Goal: Task Accomplishment & Management: Manage account settings

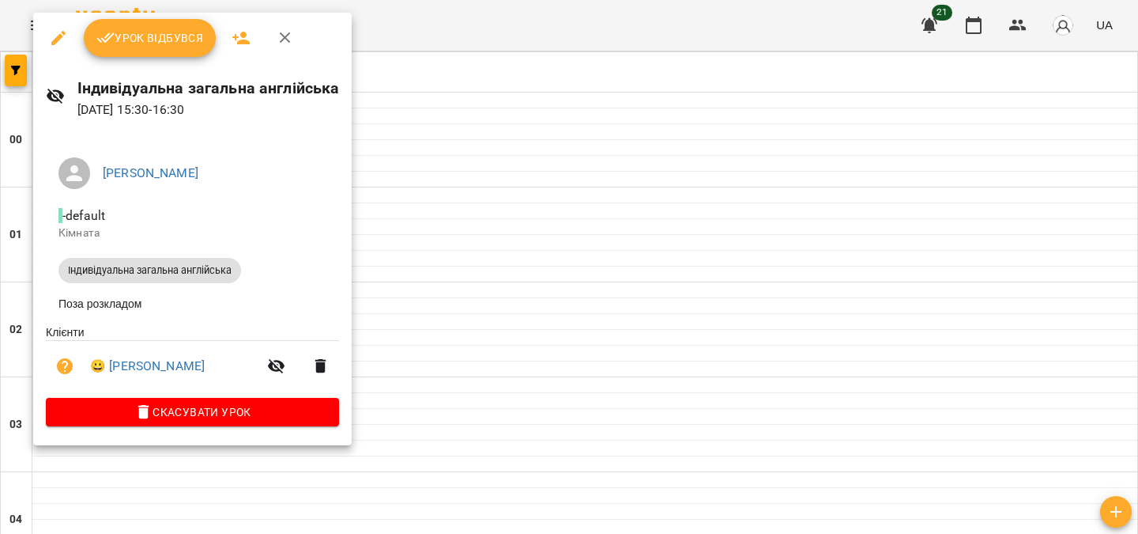
click at [131, 53] on button "Урок відбувся" at bounding box center [150, 38] width 133 height 38
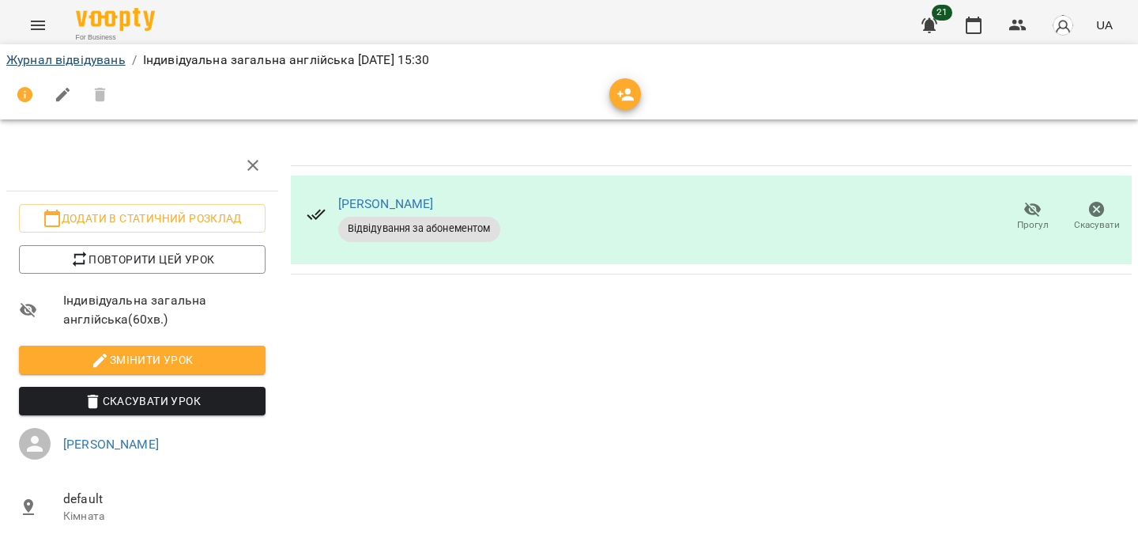
click at [103, 59] on link "Журнал відвідувань" at bounding box center [65, 59] width 119 height 15
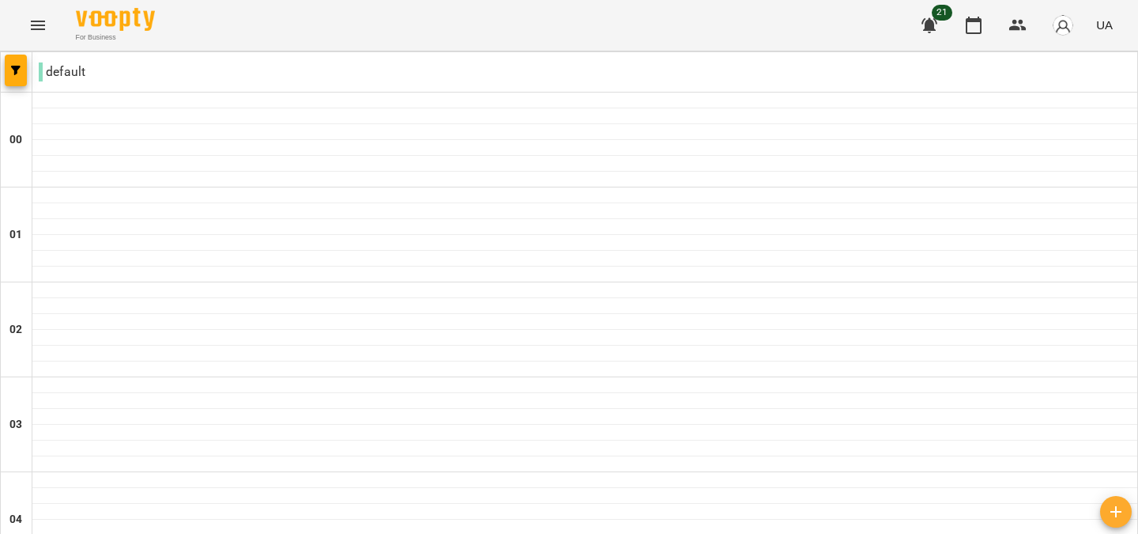
scroll to position [1845, 0]
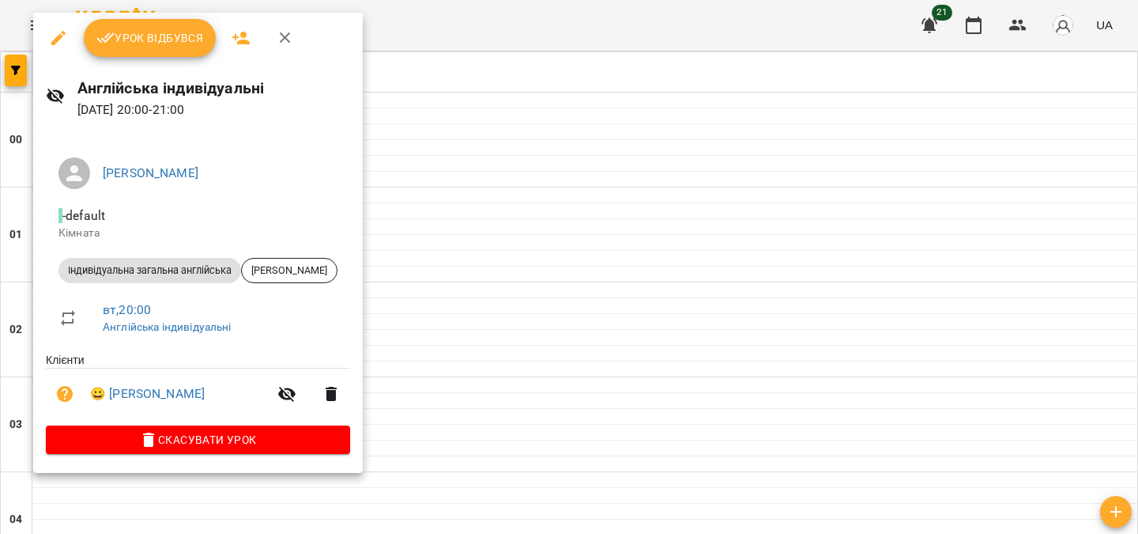
click at [49, 37] on icon "button" at bounding box center [58, 37] width 19 height 19
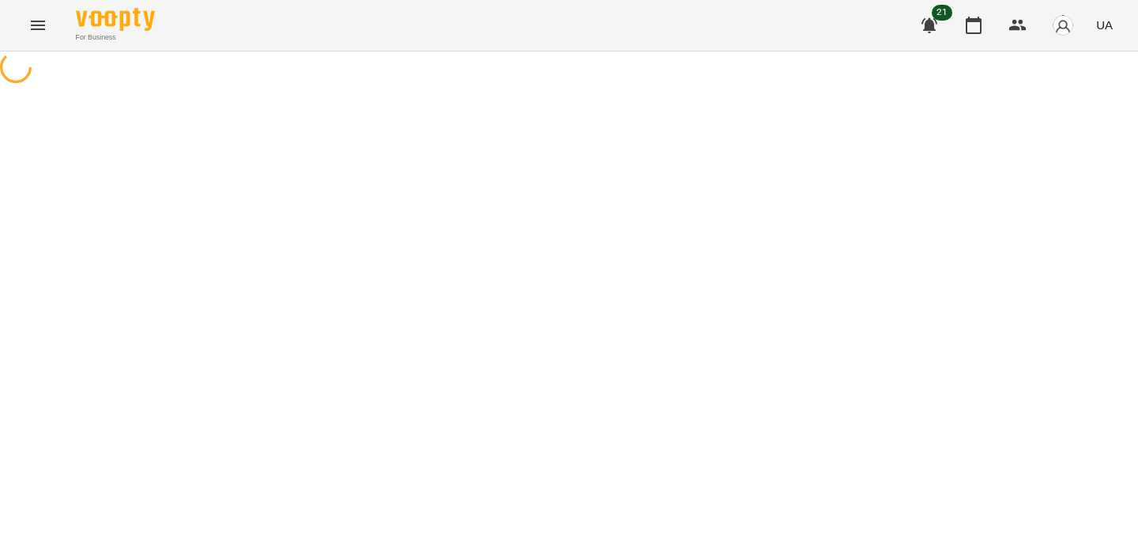
select select "**********"
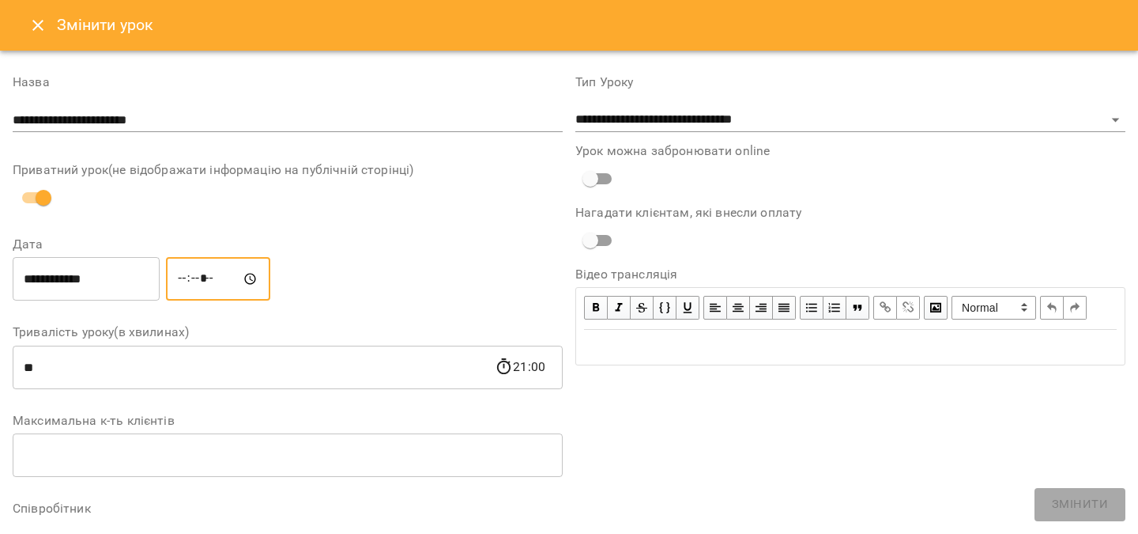
click at [202, 273] on input "*****" at bounding box center [218, 279] width 104 height 44
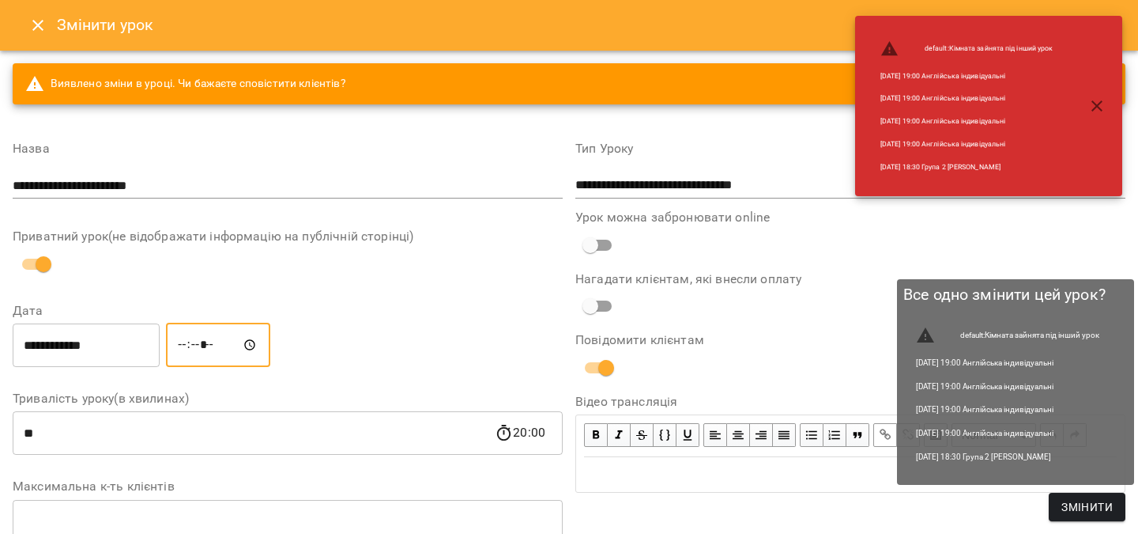
type input "*****"
click at [1093, 500] on span "Змінити" at bounding box center [1087, 506] width 51 height 19
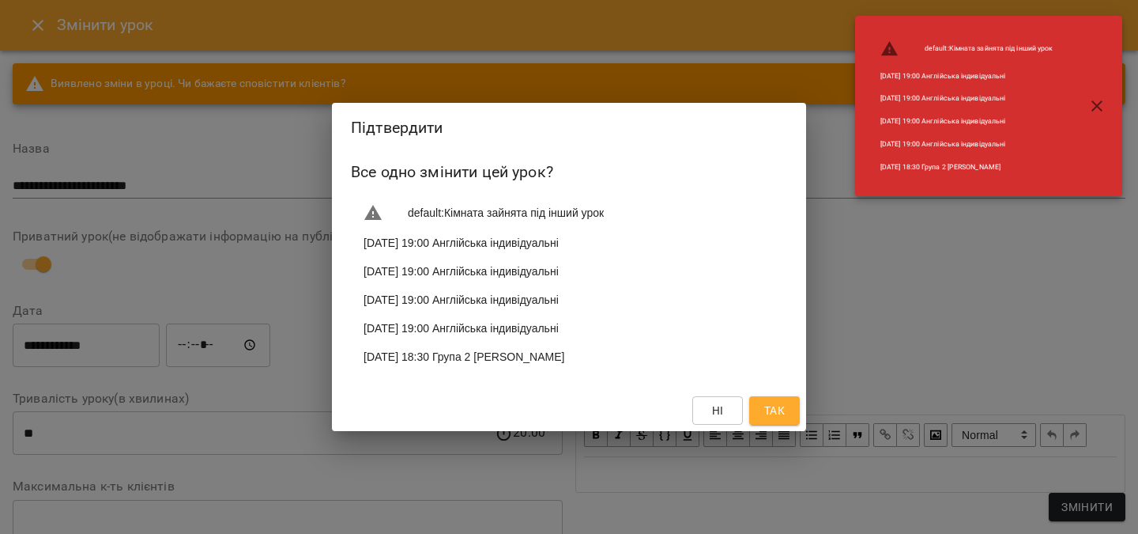
click at [768, 409] on span "Так" at bounding box center [774, 410] width 21 height 19
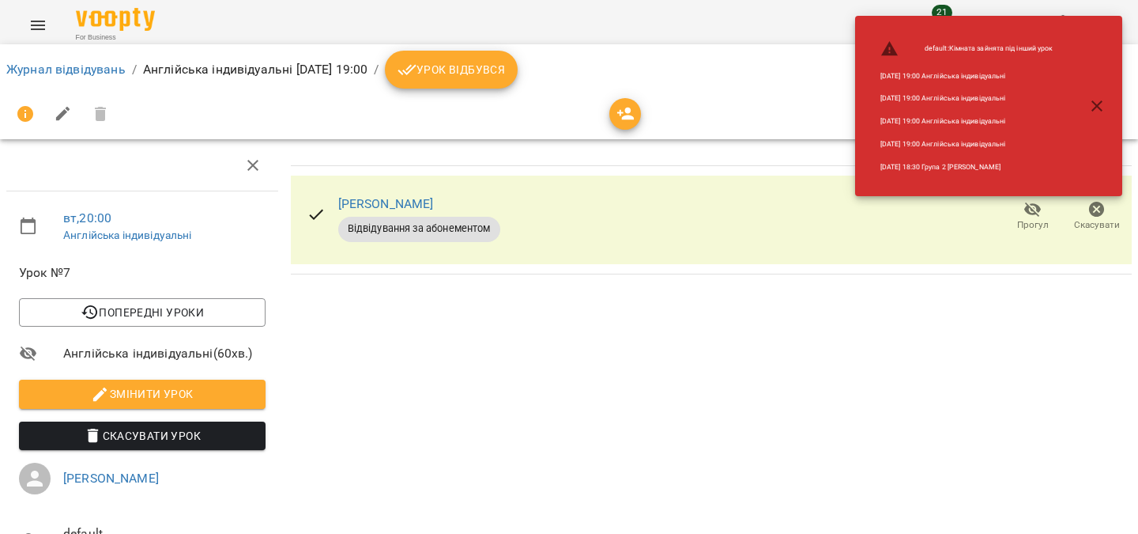
click at [108, 17] on img at bounding box center [115, 19] width 79 height 23
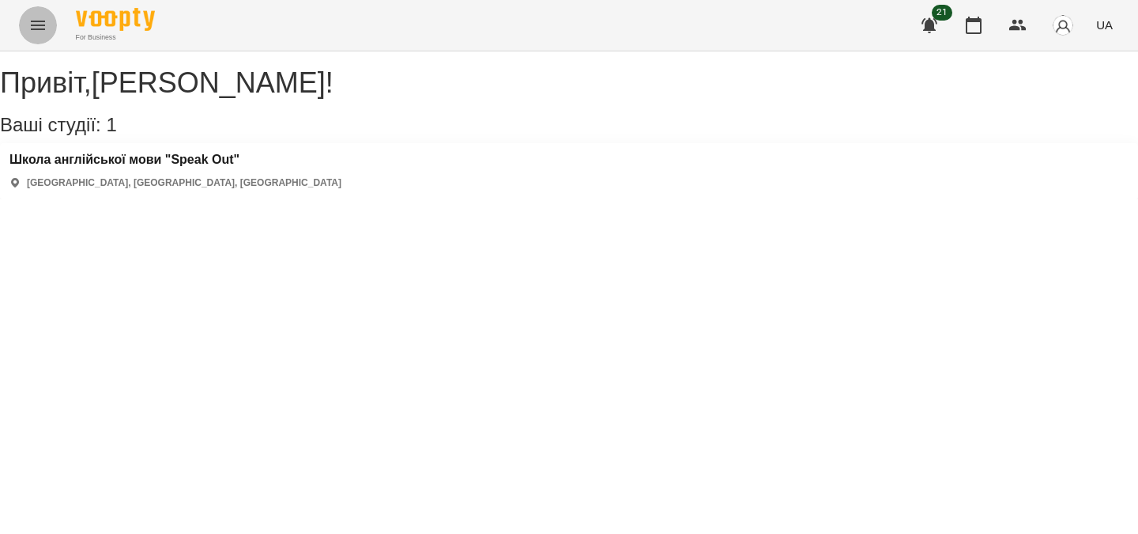
click at [31, 22] on icon "Menu" at bounding box center [38, 25] width 14 height 9
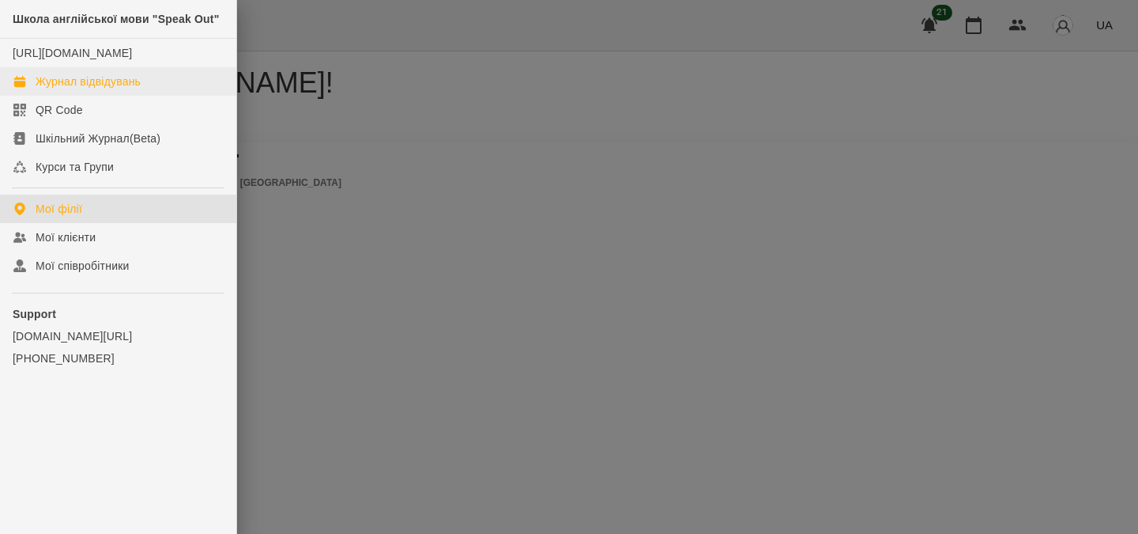
click at [119, 89] on div "Журнал відвідувань" at bounding box center [88, 82] width 105 height 16
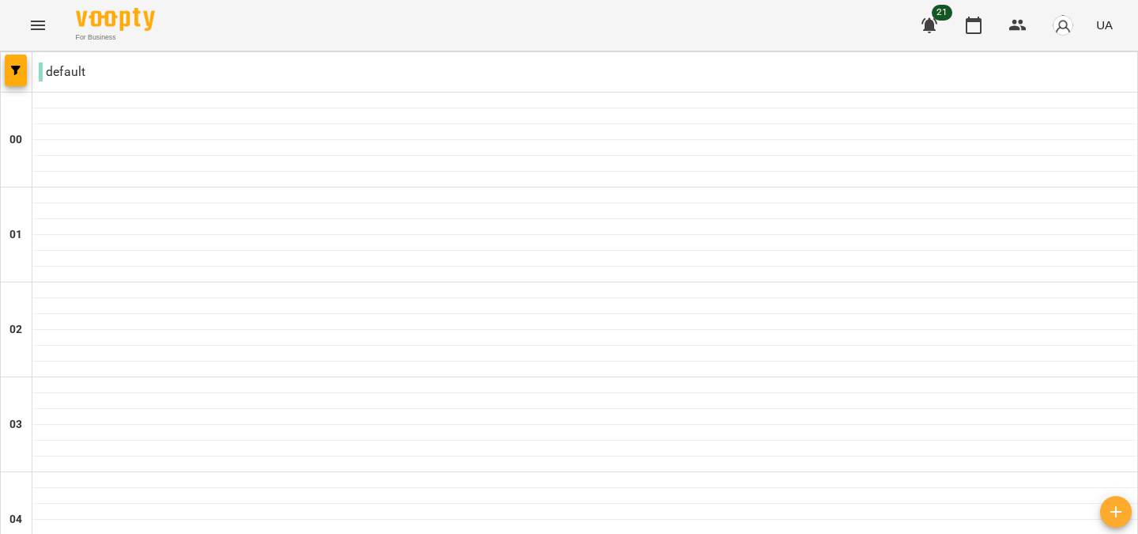
click at [24, 32] on button "Menu" at bounding box center [38, 25] width 38 height 38
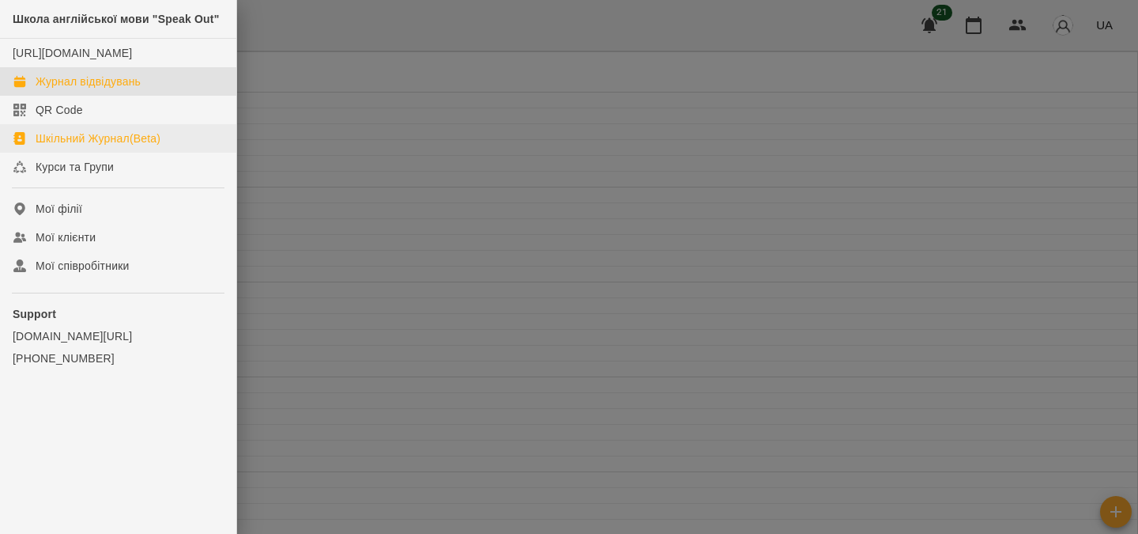
click at [94, 146] on div "Шкільний Журнал(Beta)" at bounding box center [98, 138] width 125 height 16
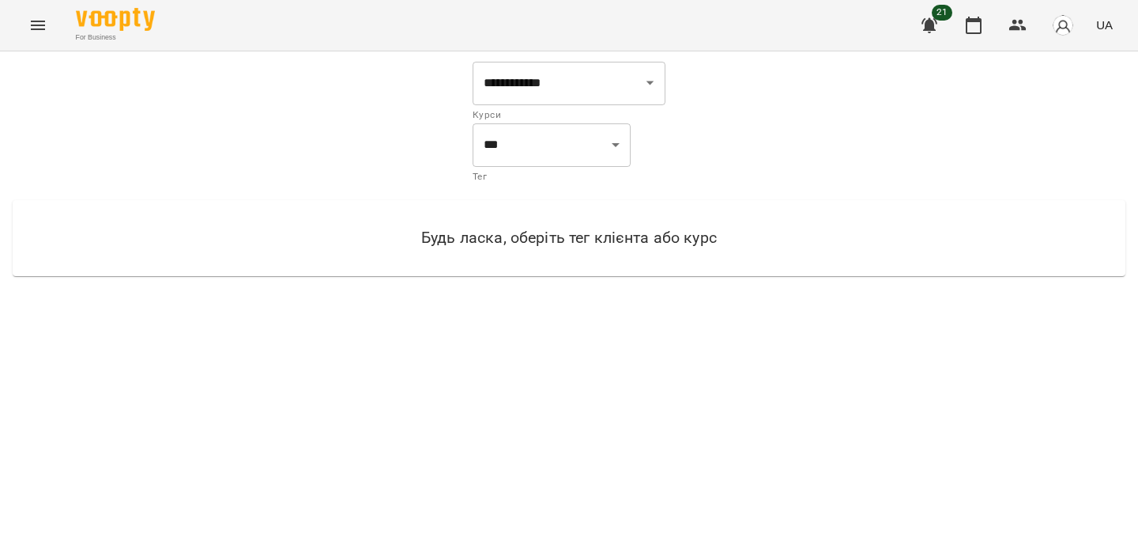
click at [29, 23] on icon "Menu" at bounding box center [37, 25] width 19 height 19
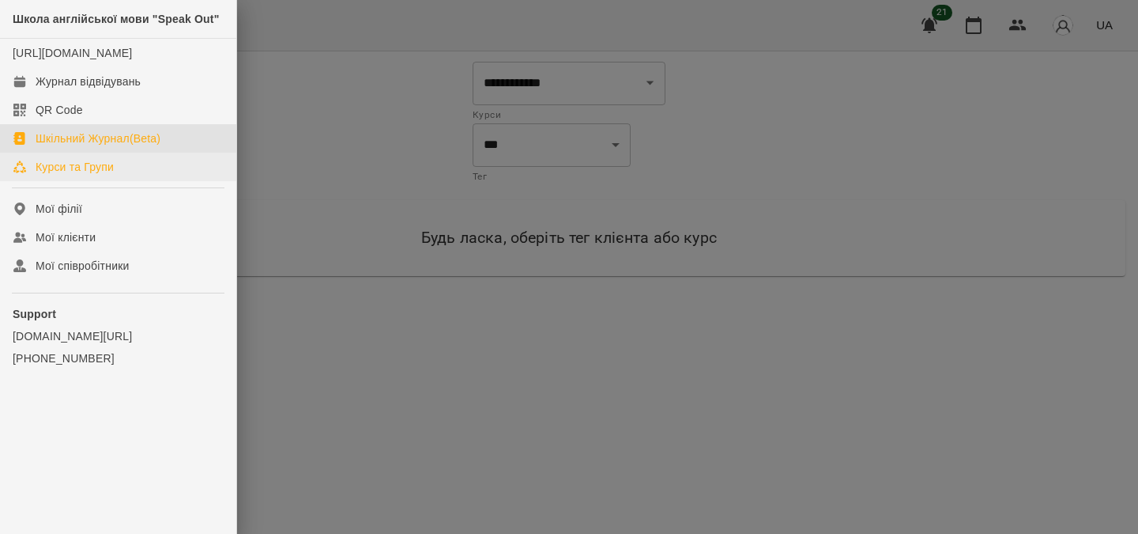
click at [104, 175] on div "Курси та Групи" at bounding box center [75, 167] width 78 height 16
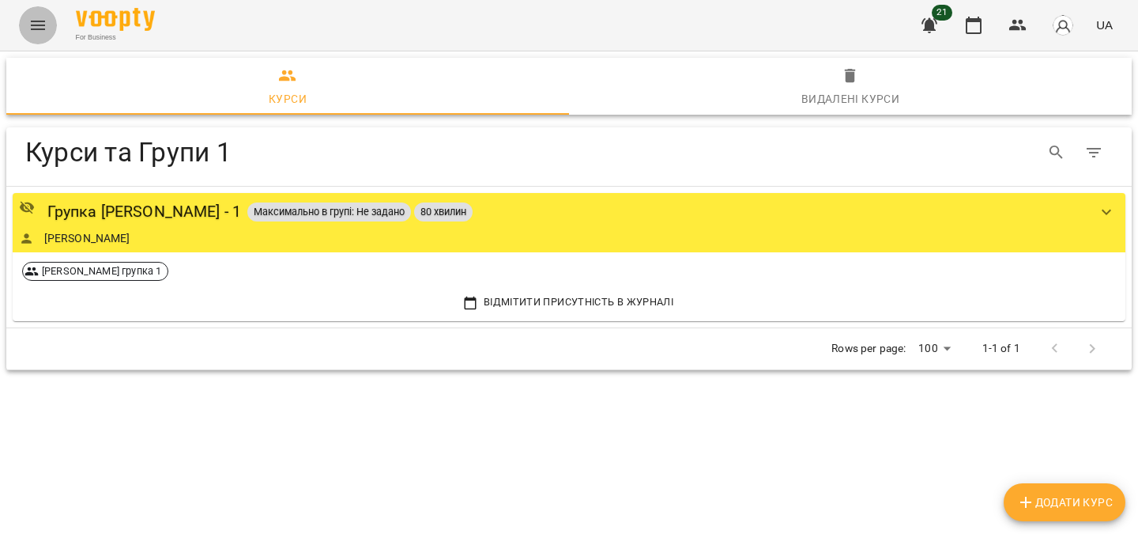
click at [39, 35] on button "Menu" at bounding box center [38, 25] width 38 height 38
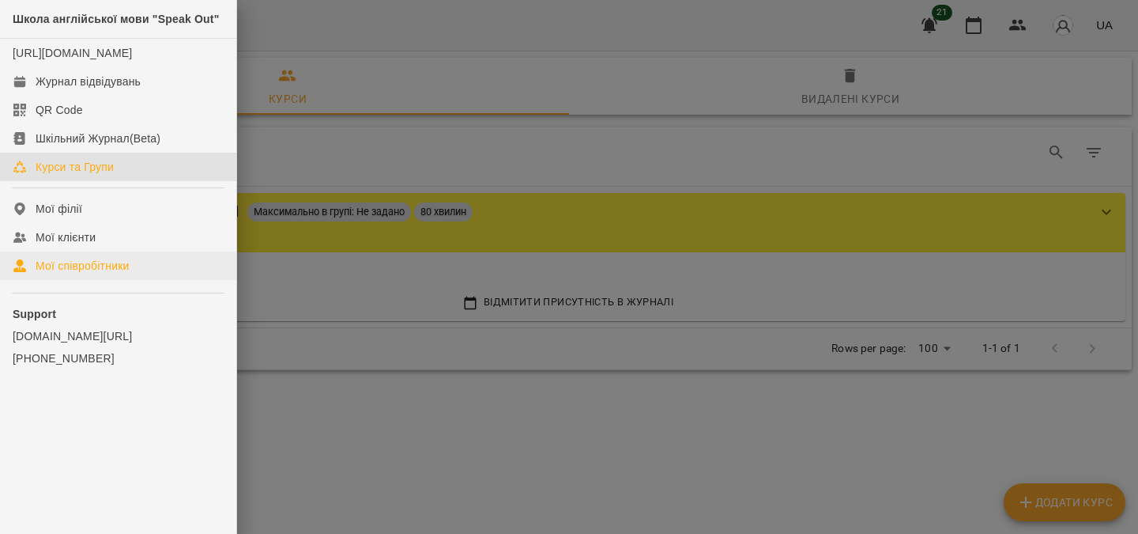
click at [103, 273] on div "Мої співробітники" at bounding box center [83, 266] width 94 height 16
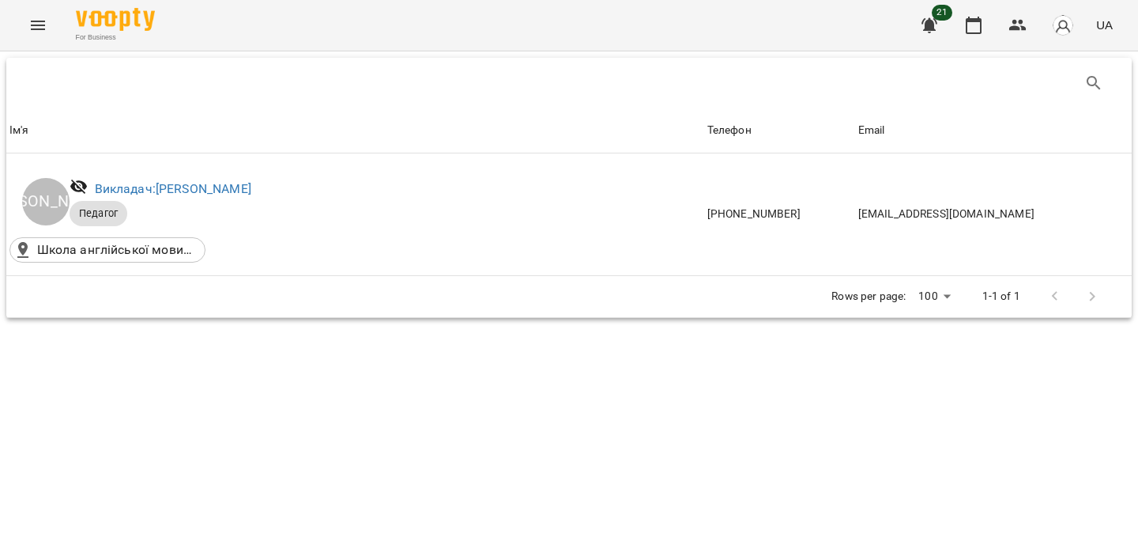
click at [36, 25] on icon "Menu" at bounding box center [38, 25] width 14 height 9
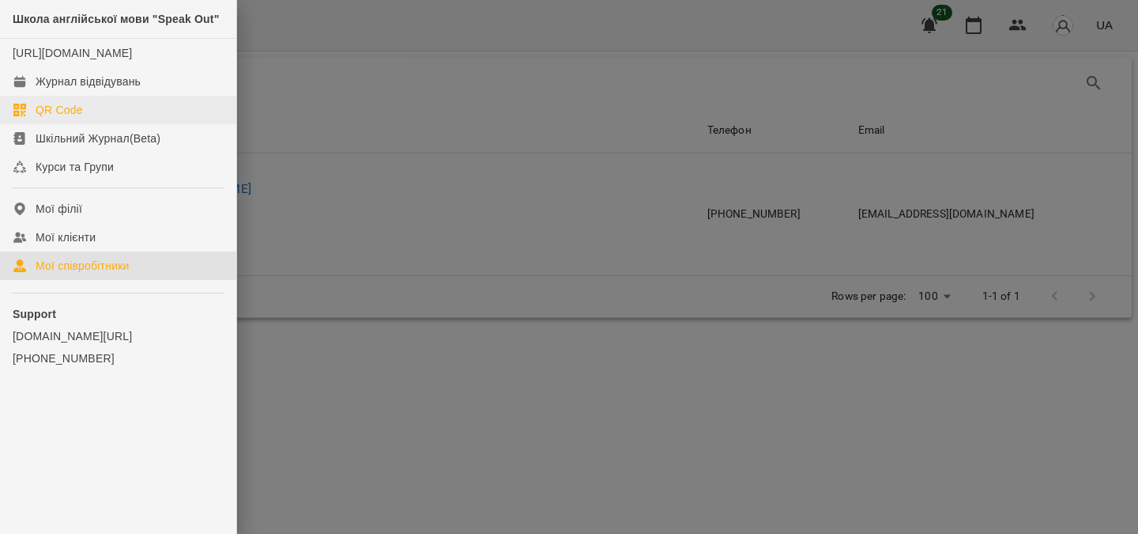
click at [74, 118] on div "QR Code" at bounding box center [59, 110] width 47 height 16
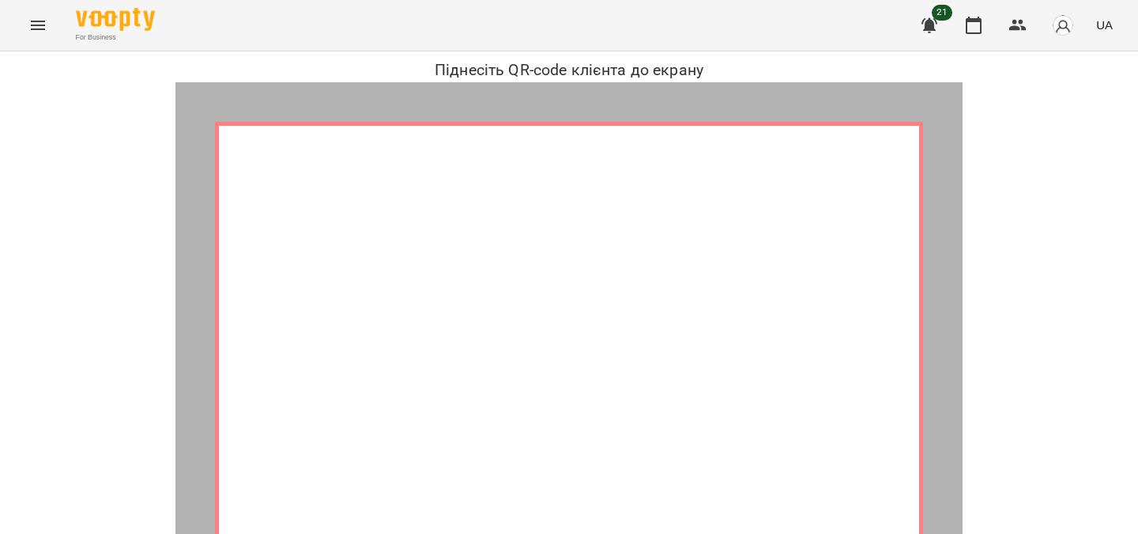
click at [104, 28] on img at bounding box center [115, 19] width 79 height 23
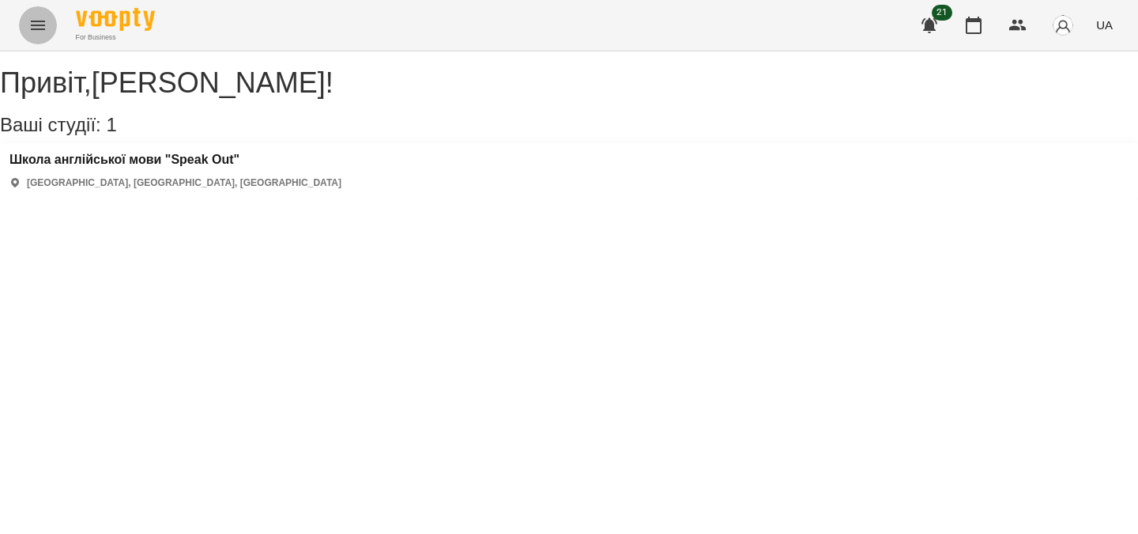
click at [36, 17] on icon "Menu" at bounding box center [37, 25] width 19 height 19
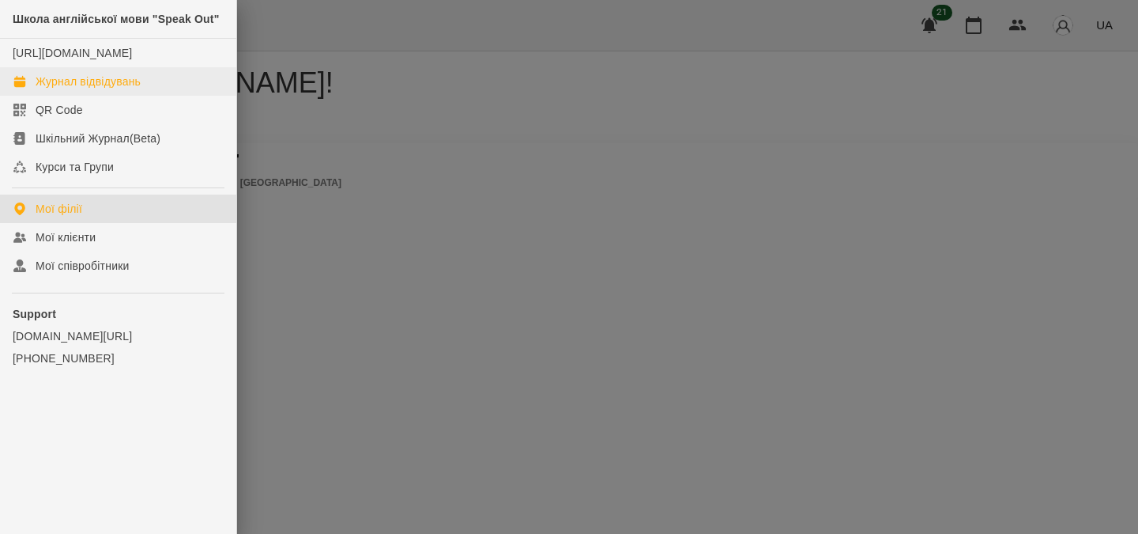
click at [111, 89] on div "Журнал відвідувань" at bounding box center [88, 82] width 105 height 16
